Goal: Browse casually

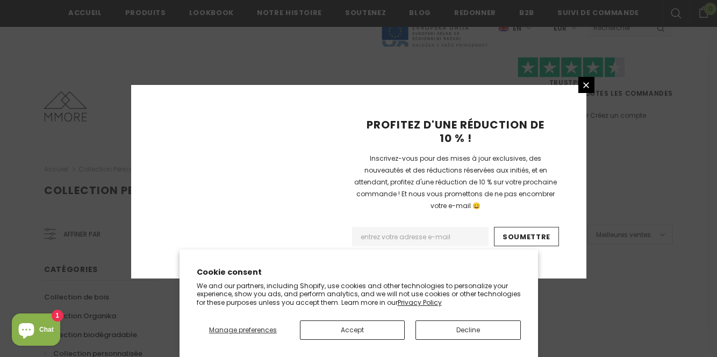
scroll to position [770, 0]
